Goal: Navigation & Orientation: Find specific page/section

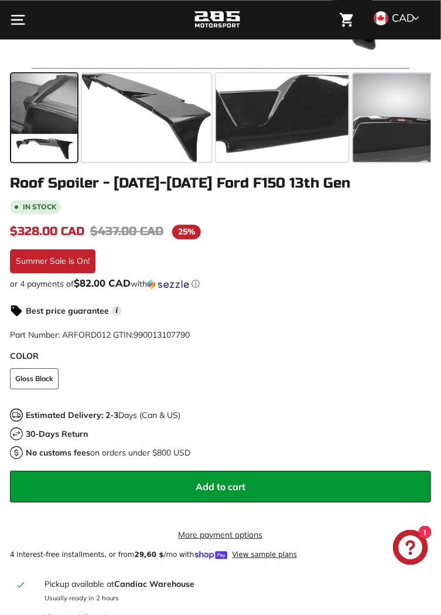
scroll to position [650, 0]
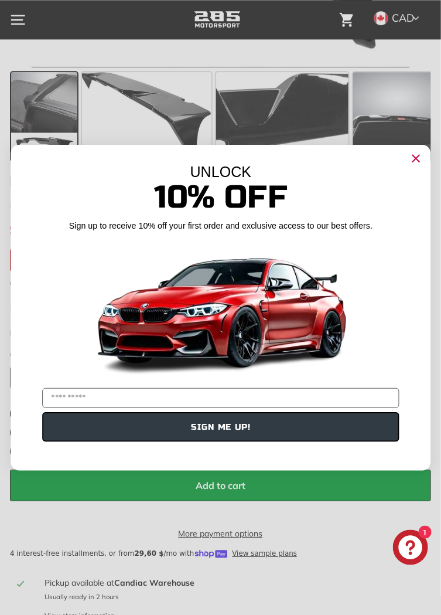
click at [414, 164] on circle "Close dialog" at bounding box center [416, 158] width 16 height 16
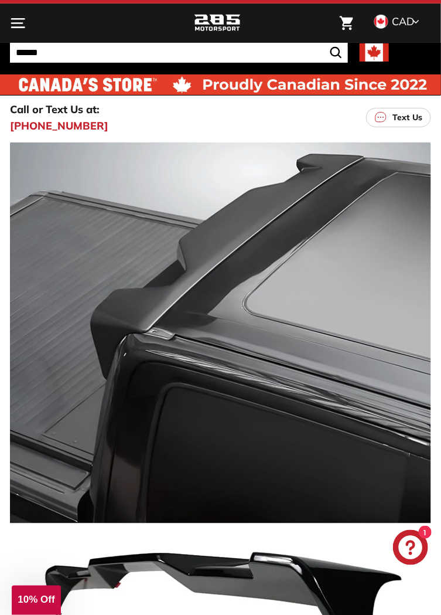
scroll to position [0, 0]
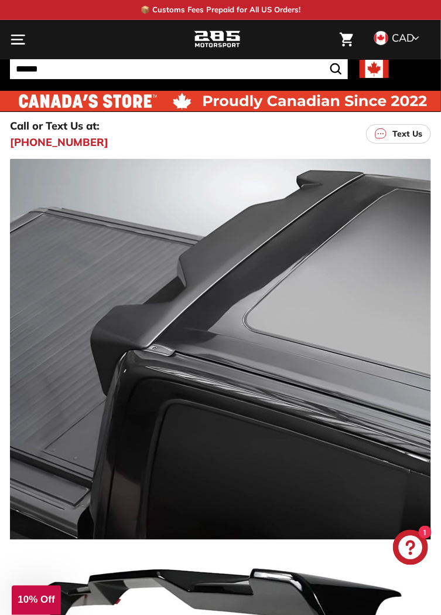
click at [417, 37] on icon at bounding box center [415, 38] width 7 height 11
click at [409, 40] on span "CAD" at bounding box center [403, 37] width 22 height 13
click at [407, 37] on span "CAD" at bounding box center [403, 37] width 22 height 13
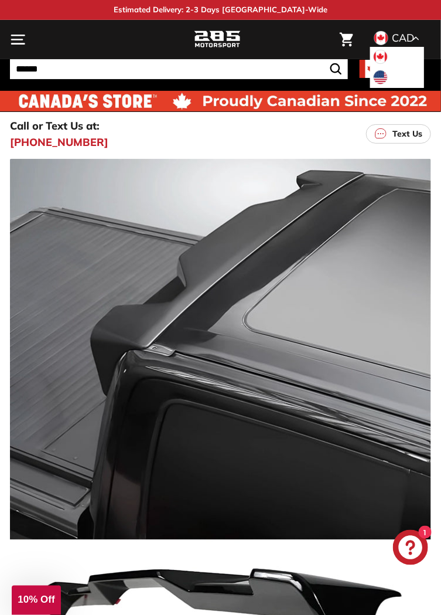
click at [387, 75] on span at bounding box center [380, 77] width 15 height 15
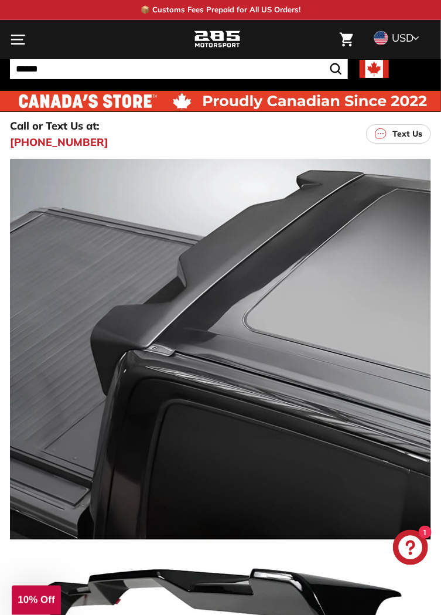
click at [417, 31] on div "USD CAD USD" at bounding box center [394, 38] width 47 height 18
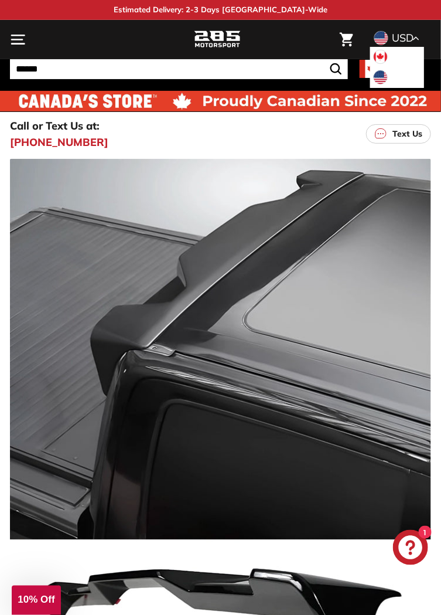
click at [394, 49] on li "CAD" at bounding box center [397, 57] width 55 height 21
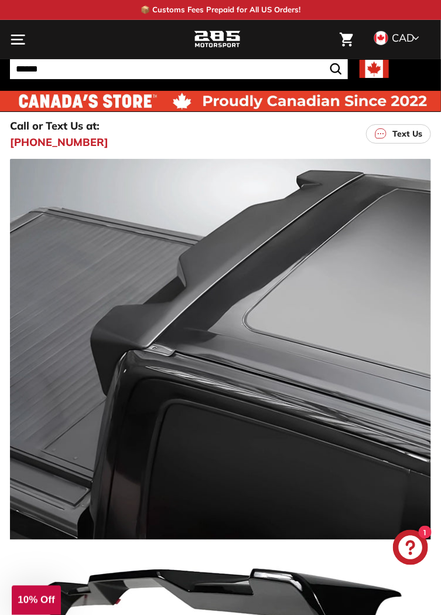
click at [19, 37] on icon ". . ." at bounding box center [18, 40] width 16 height 16
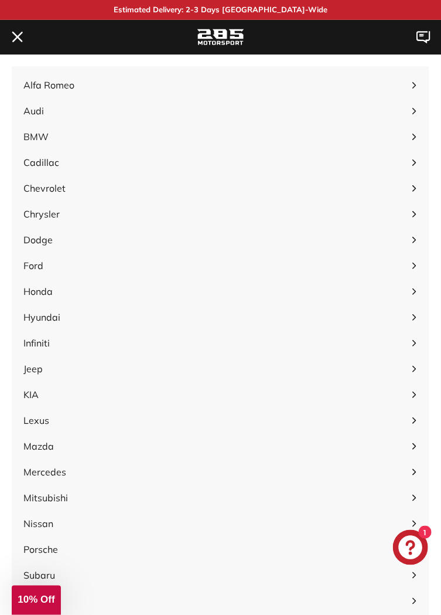
click at [37, 268] on span "Ford" at bounding box center [214, 265] width 382 height 14
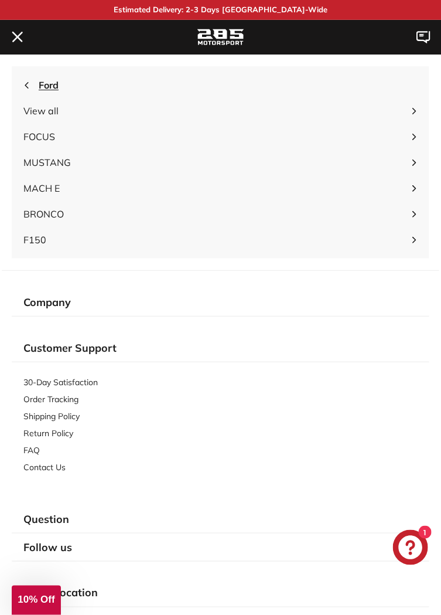
scroll to position [34, 0]
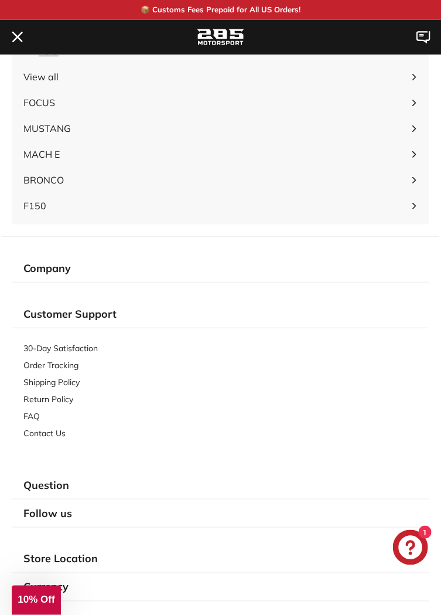
click at [63, 272] on div "Company" at bounding box center [221, 268] width 418 height 28
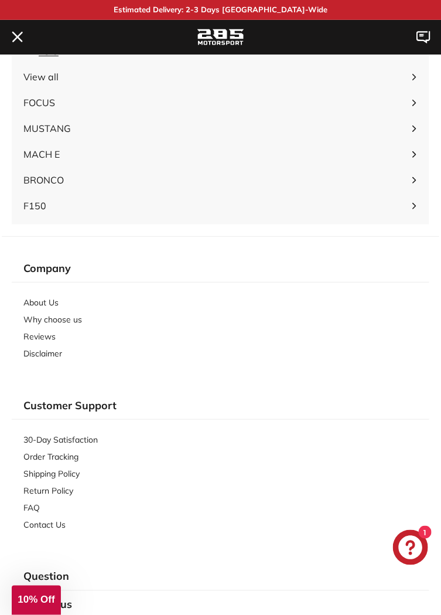
scroll to position [0, 0]
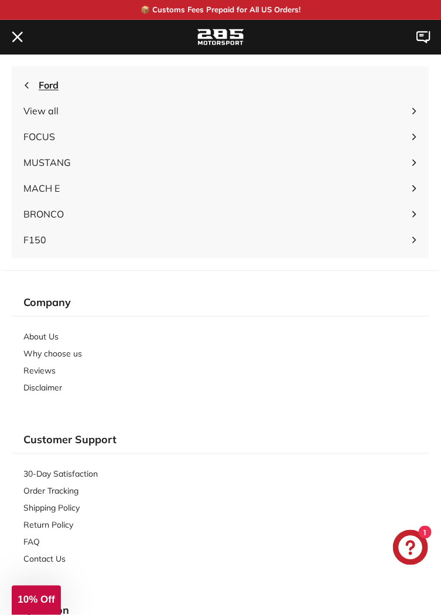
click at [49, 88] on span "Ford" at bounding box center [228, 85] width 379 height 14
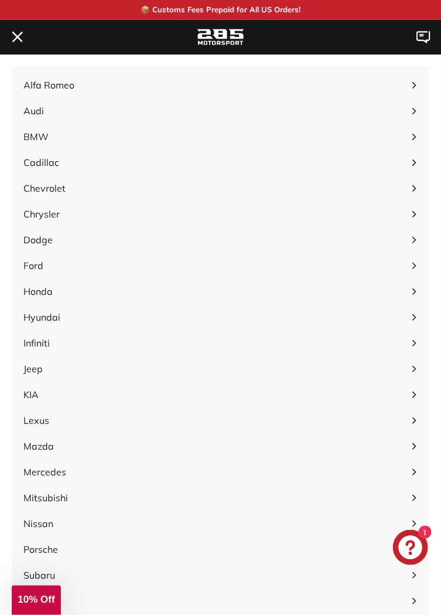
click at [40, 265] on span "Ford" at bounding box center [214, 265] width 382 height 14
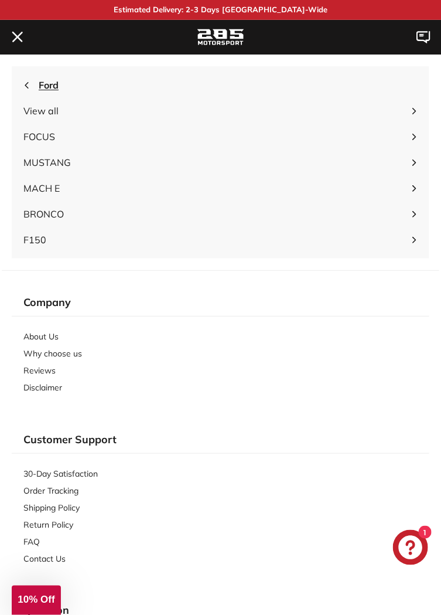
click at [47, 114] on span "View all" at bounding box center [214, 111] width 382 height 14
